Goal: Information Seeking & Learning: Check status

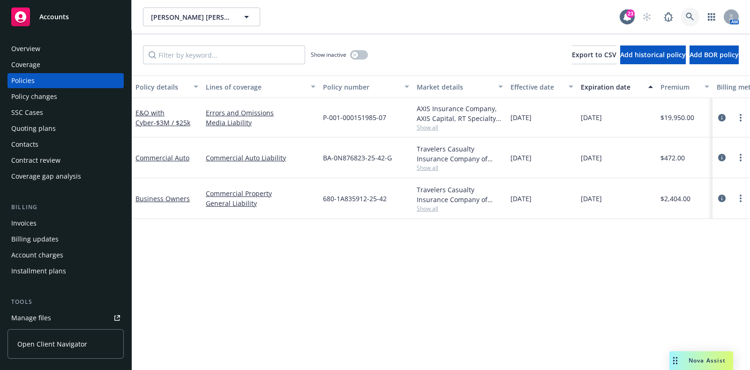
click at [696, 13] on link at bounding box center [689, 16] width 19 height 19
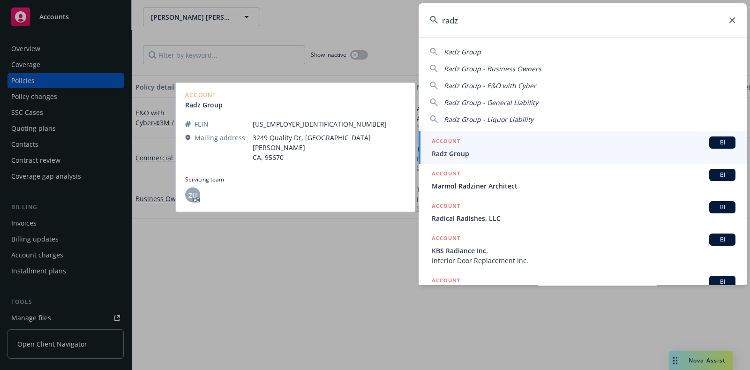
type input "radz"
click at [475, 153] on span "Radz Group" at bounding box center [584, 154] width 304 height 10
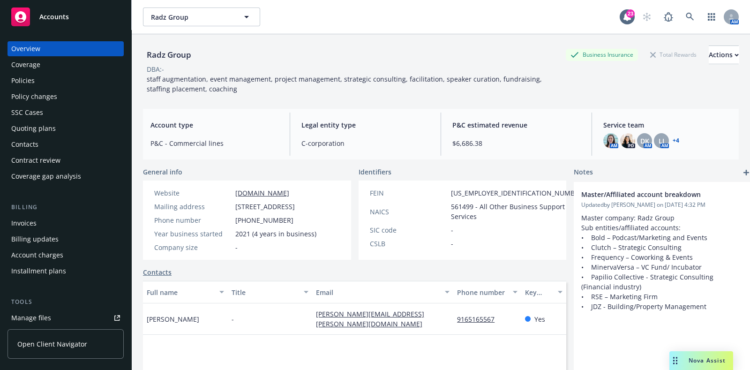
click at [83, 75] on div "Policies" at bounding box center [65, 80] width 109 height 15
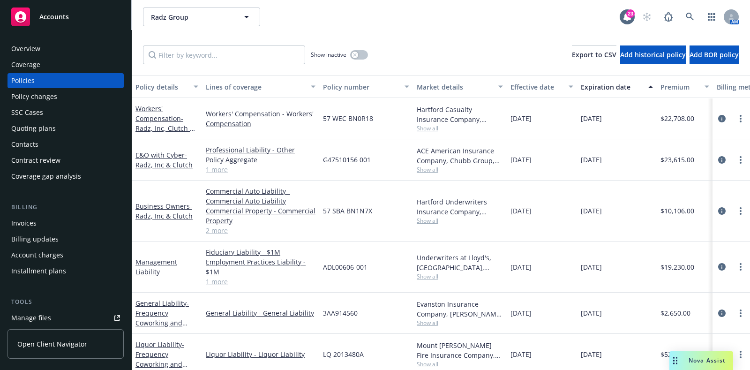
scroll to position [0, 12]
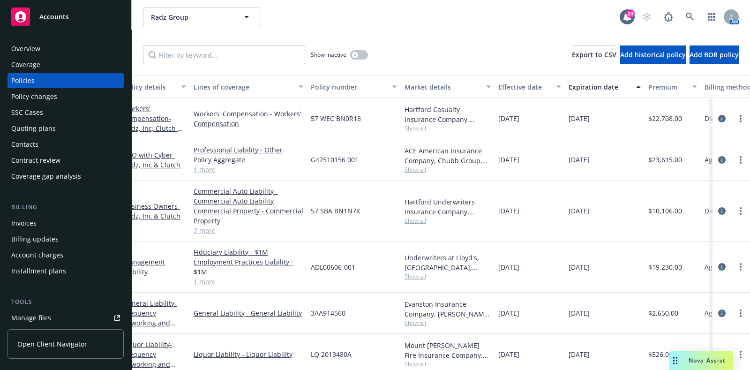
click at [411, 166] on span "Show all" at bounding box center [447, 169] width 86 height 8
click at [390, 155] on div "G47510156 001" at bounding box center [354, 159] width 94 height 41
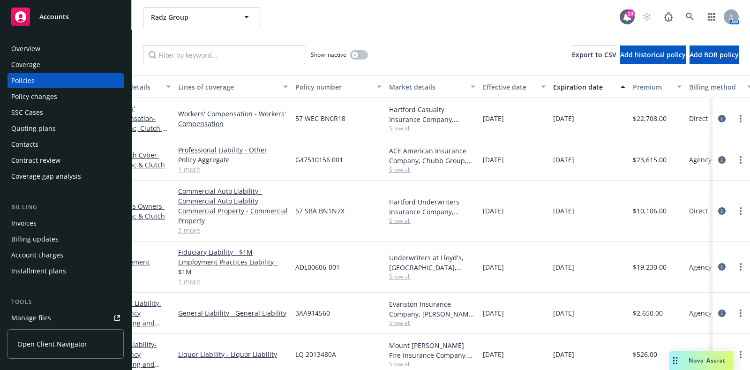
scroll to position [0, 29]
click at [716, 155] on link "circleInformation" at bounding box center [721, 159] width 11 height 11
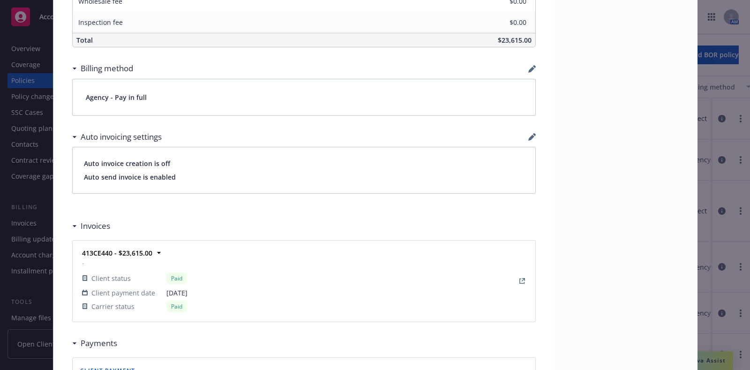
scroll to position [668, 0]
drag, startPoint x: 374, startPoint y: 171, endPoint x: 323, endPoint y: 128, distance: 66.8
click at [323, 128] on div "Auto invoicing settings" at bounding box center [303, 137] width 463 height 20
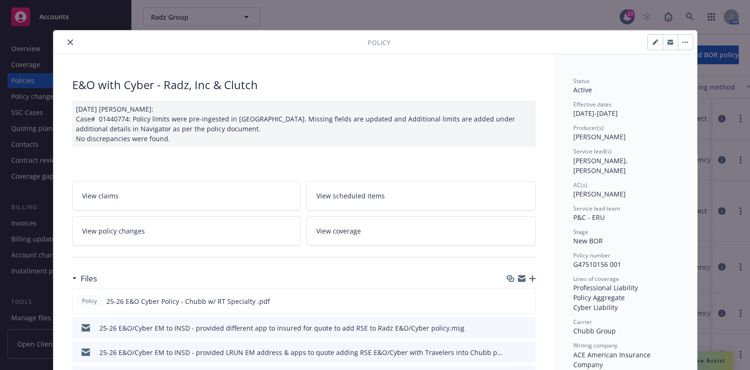
click at [68, 40] on icon "close" at bounding box center [70, 42] width 6 height 6
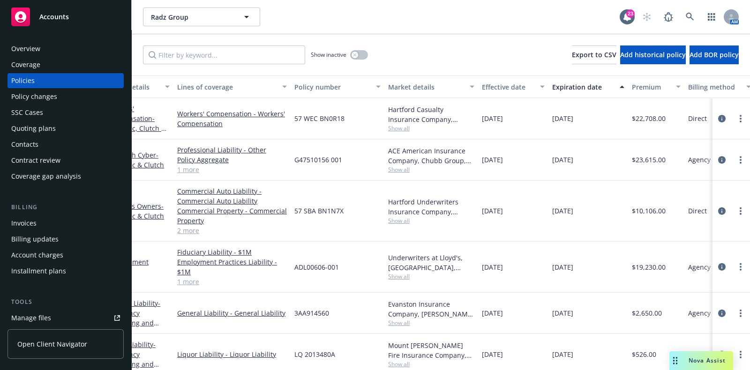
click at [66, 92] on div "Policy changes" at bounding box center [65, 96] width 109 height 15
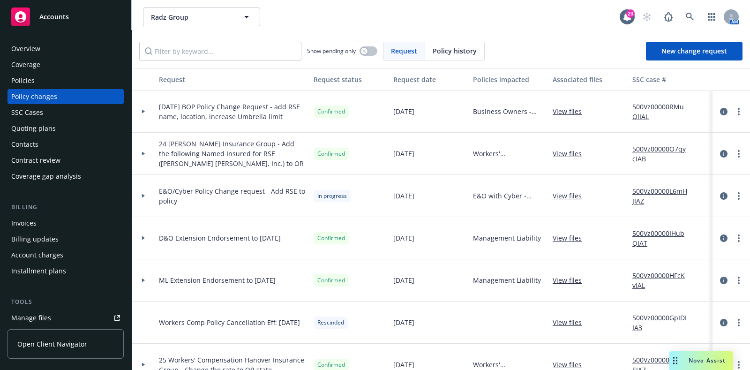
click at [139, 195] on div at bounding box center [143, 195] width 16 height 3
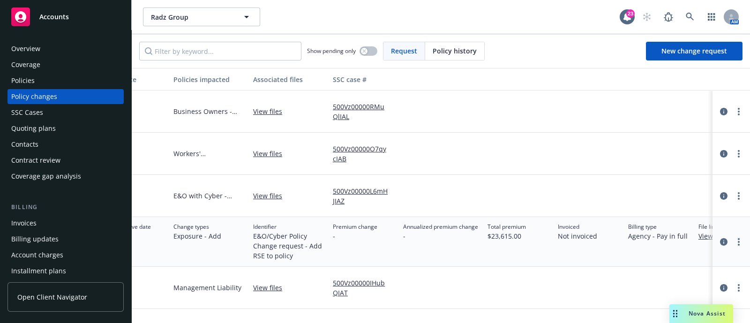
scroll to position [0, 370]
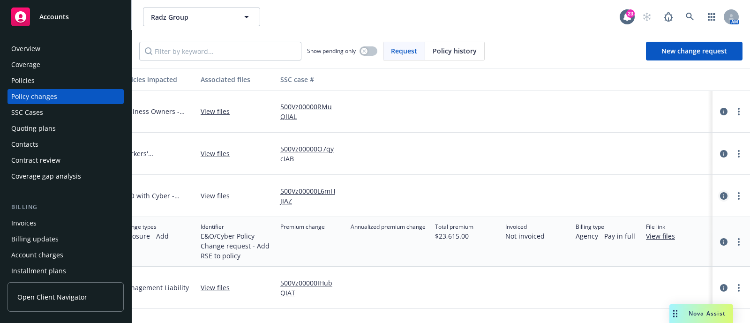
click at [720, 195] on icon "circleInformation" at bounding box center [723, 195] width 7 height 7
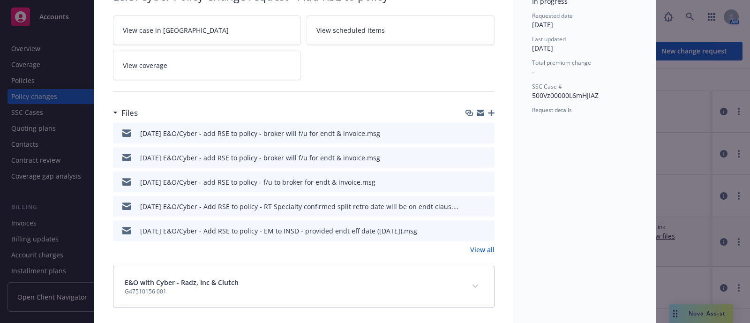
scroll to position [89, 0]
click at [482, 134] on button at bounding box center [486, 133] width 8 height 10
click at [481, 129] on icon "preview file" at bounding box center [485, 132] width 8 height 7
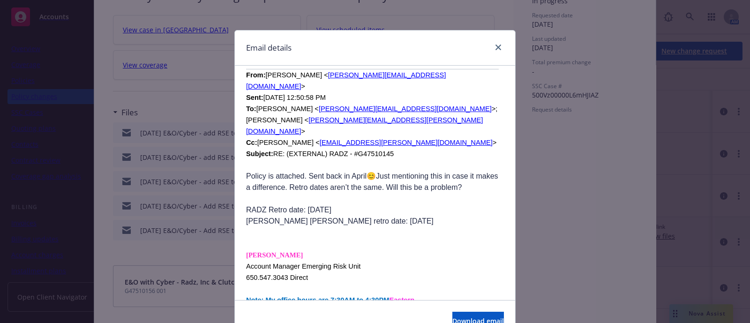
scroll to position [2687, 0]
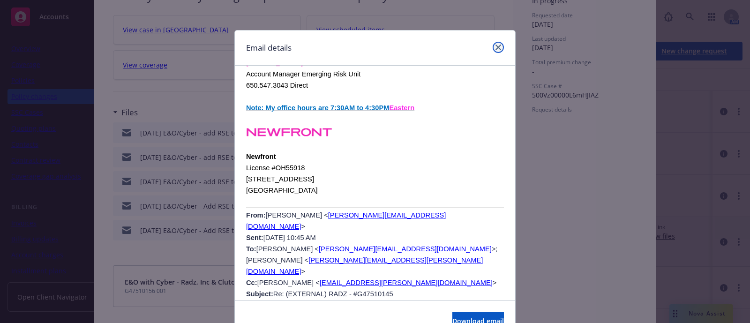
click at [495, 49] on icon "close" at bounding box center [498, 48] width 6 height 6
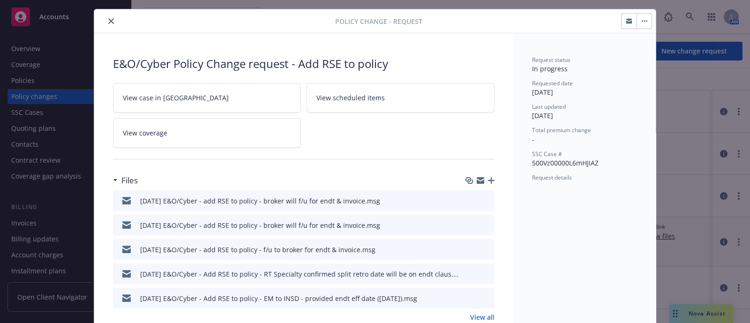
scroll to position [0, 0]
